Goal: Download file/media

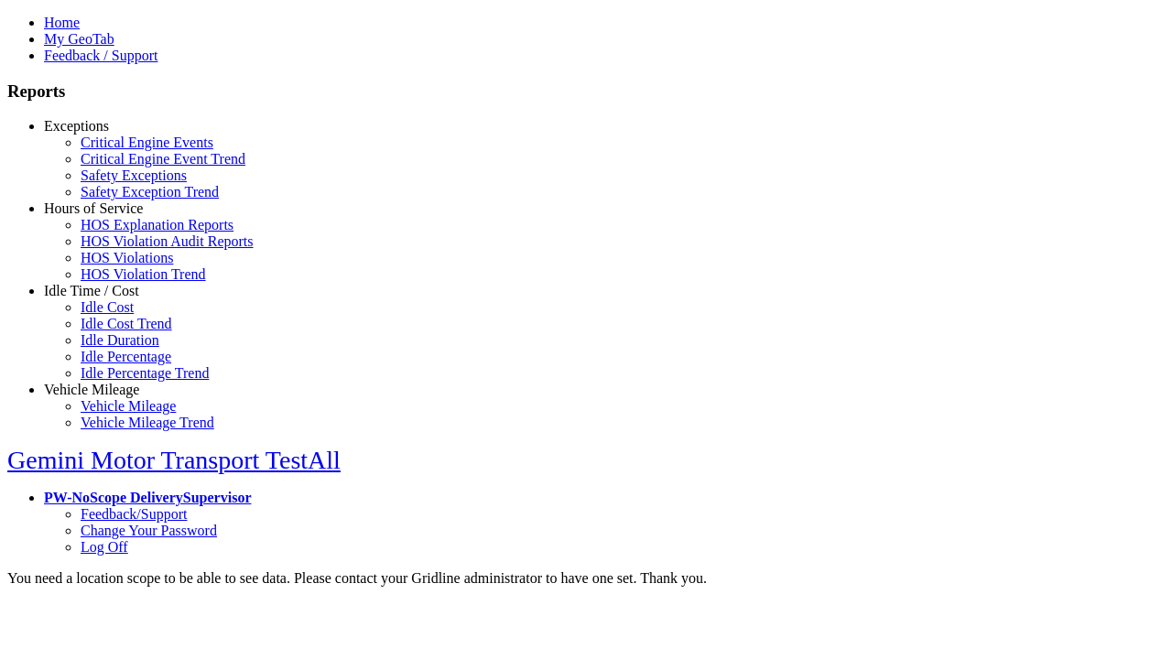
click at [105, 134] on link "Exceptions" at bounding box center [76, 126] width 65 height 16
click at [119, 150] on link "Critical Engine Events" at bounding box center [147, 143] width 133 height 16
select select
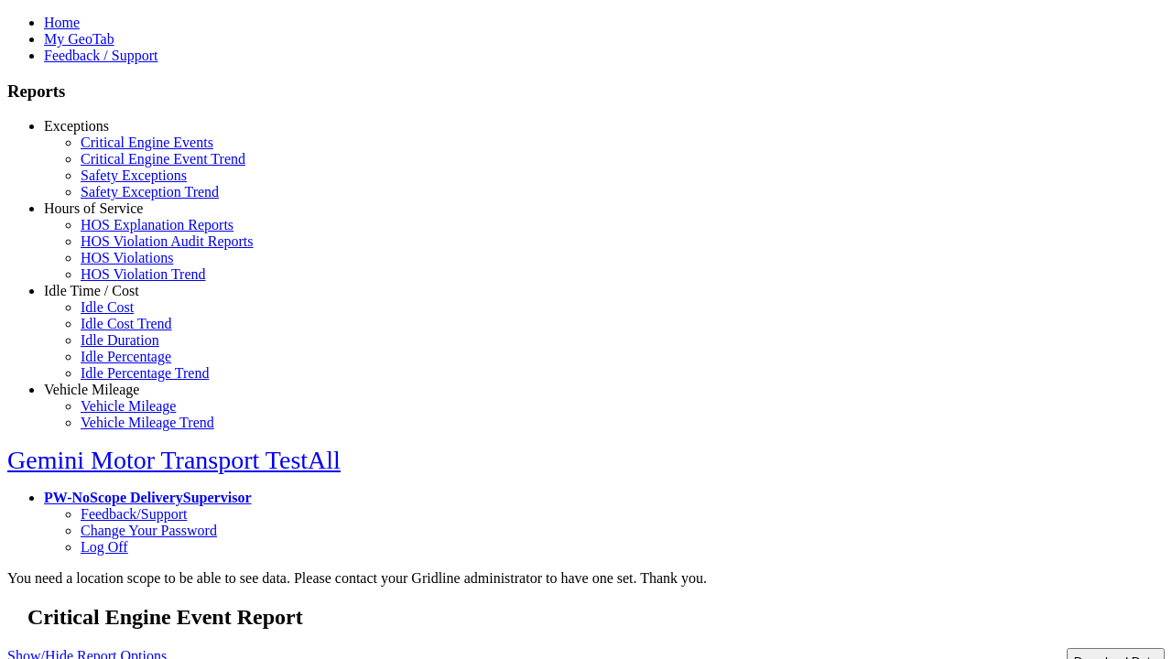
select select
click at [1076, 648] on button "Download Data" at bounding box center [1116, 661] width 98 height 27
